Goal: Check status

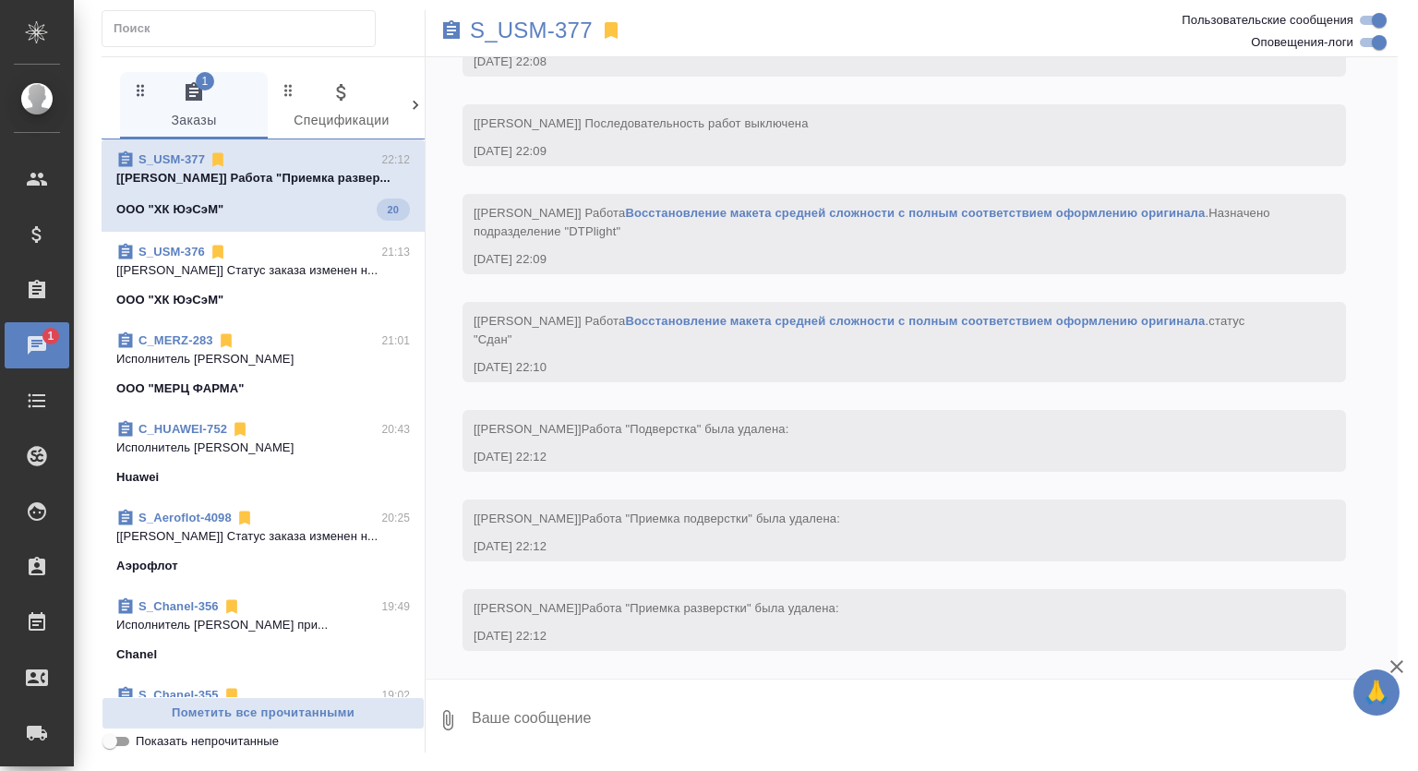
scroll to position [2242, 0]
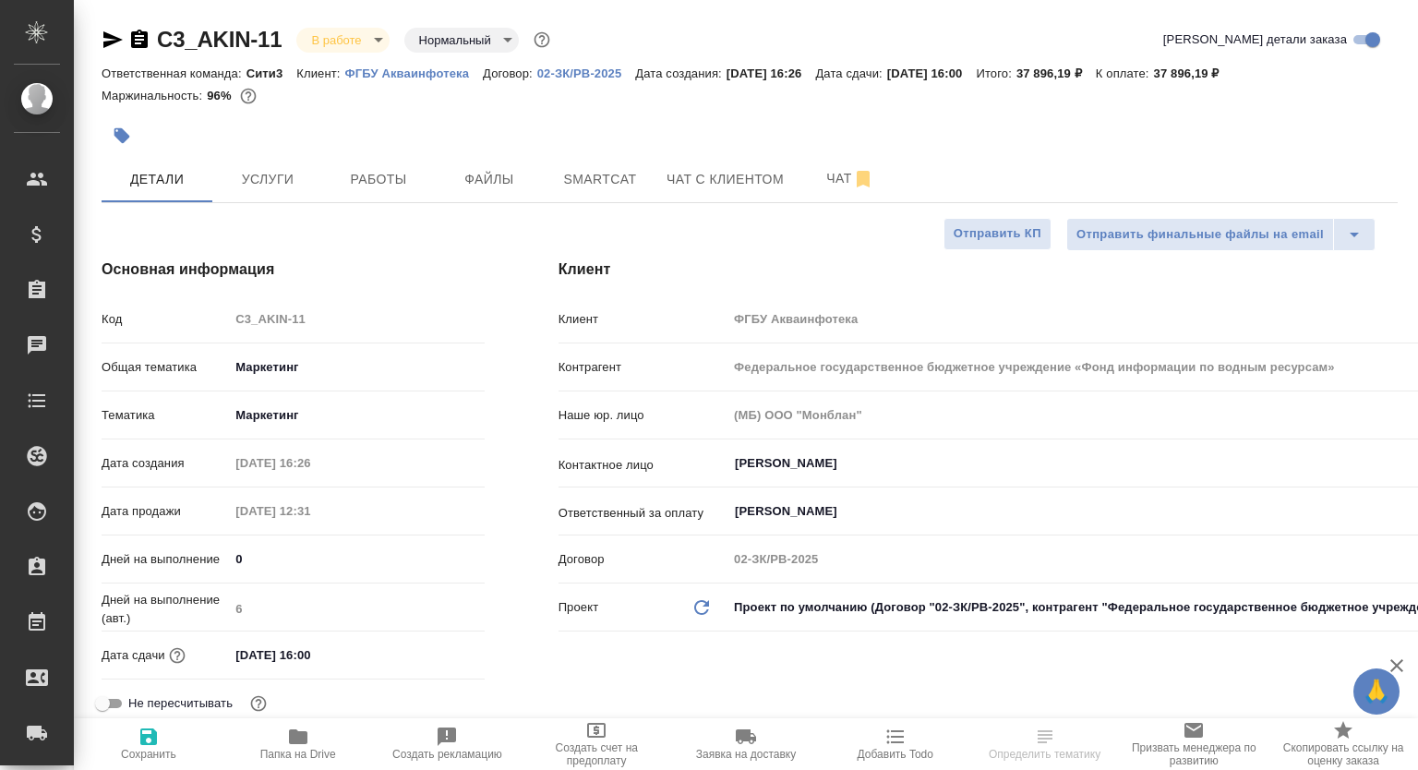
select select "RU"
